Goal: Task Accomplishment & Management: Use online tool/utility

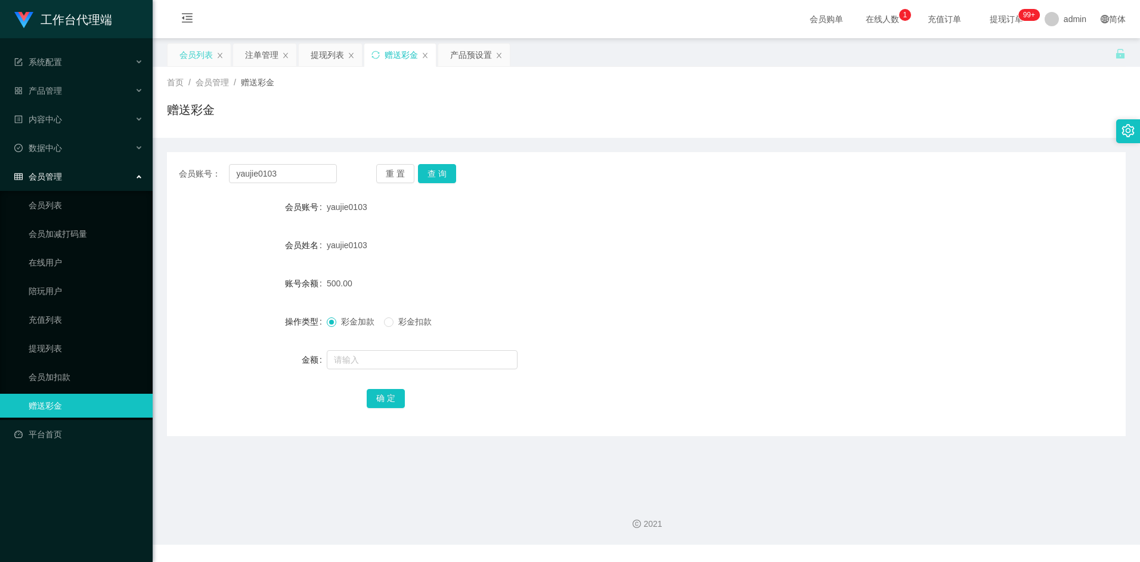
click at [196, 51] on div "会员列表" at bounding box center [195, 55] width 33 height 23
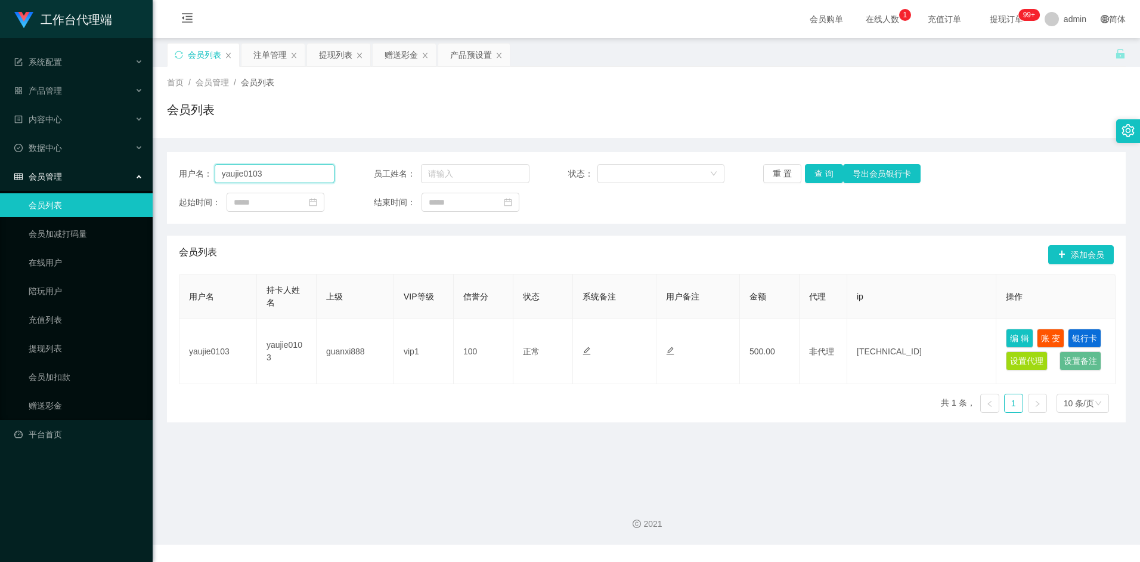
drag, startPoint x: 281, startPoint y: 181, endPoint x: 167, endPoint y: 171, distance: 114.3
click at [167, 171] on div "用户名： yaujie0103 员工姓名： 状态： 重 置 查 询 导出会员银行卡 起始时间： 结束时间：" at bounding box center [646, 188] width 959 height 72
paste input "jiezhi2611"
type input "jiezhi2611"
drag, startPoint x: 816, startPoint y: 176, endPoint x: 810, endPoint y: 179, distance: 6.5
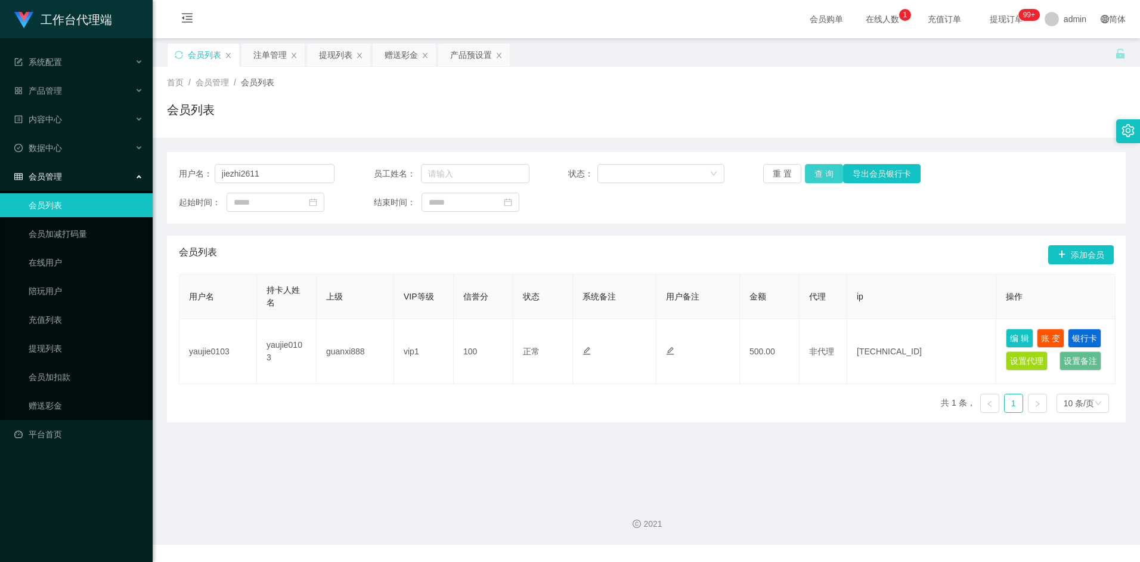
click at [816, 176] on button "查 询" at bounding box center [824, 173] width 38 height 19
click at [401, 58] on div "赠送彩金" at bounding box center [401, 55] width 33 height 23
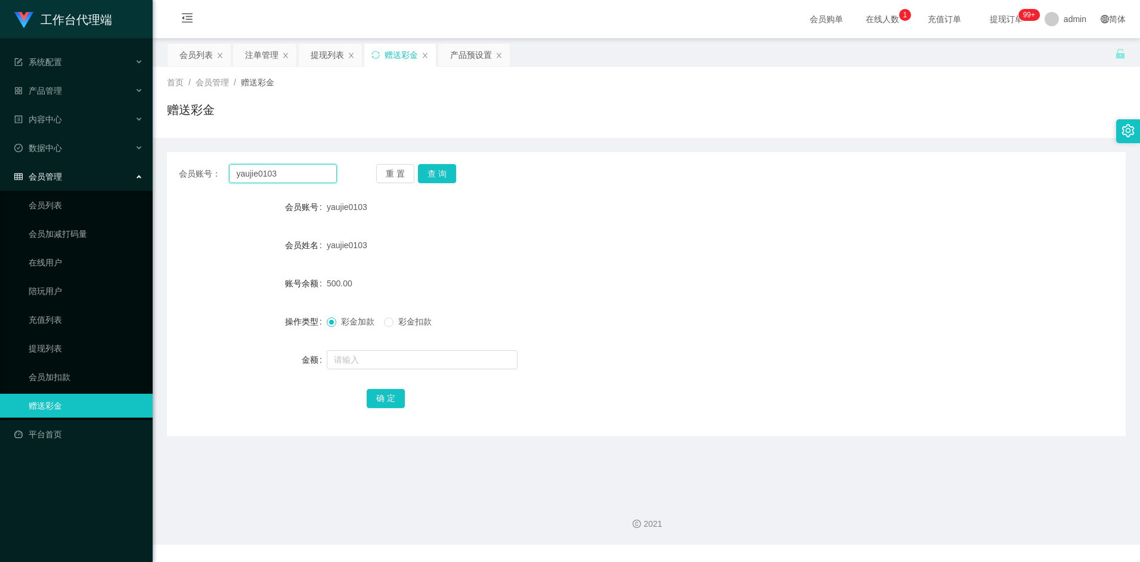
drag, startPoint x: 283, startPoint y: 174, endPoint x: 150, endPoint y: 173, distance: 133.6
click at [150, 173] on section "工作台代理端 系统配置 产品管理 内容中心 数据中心 会员管理 会员列表 会员加减打码量 在线用户 陪玩用户 充值列表 提现列表 会员加扣款 赠送彩金 平台首…" at bounding box center [570, 272] width 1140 height 544
paste input "jiezhi2611"
type input "jiezhi2611"
click at [447, 181] on button "查 询" at bounding box center [437, 173] width 38 height 19
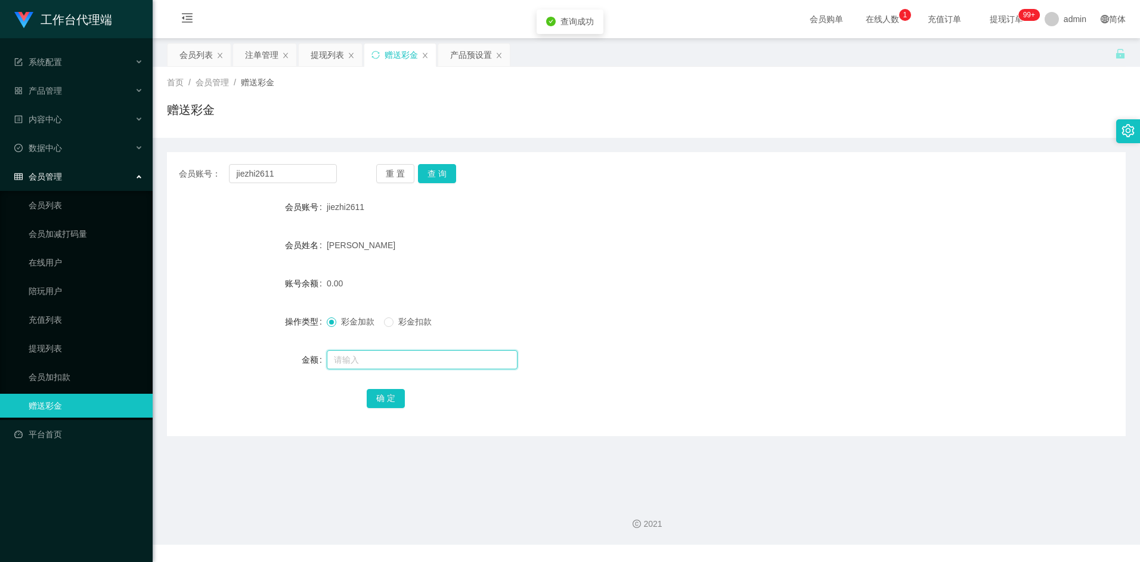
click at [346, 356] on input "text" at bounding box center [422, 359] width 191 height 19
type input "100"
click at [387, 398] on button "确 定" at bounding box center [386, 398] width 38 height 19
